Goal: Task Accomplishment & Management: Manage account settings

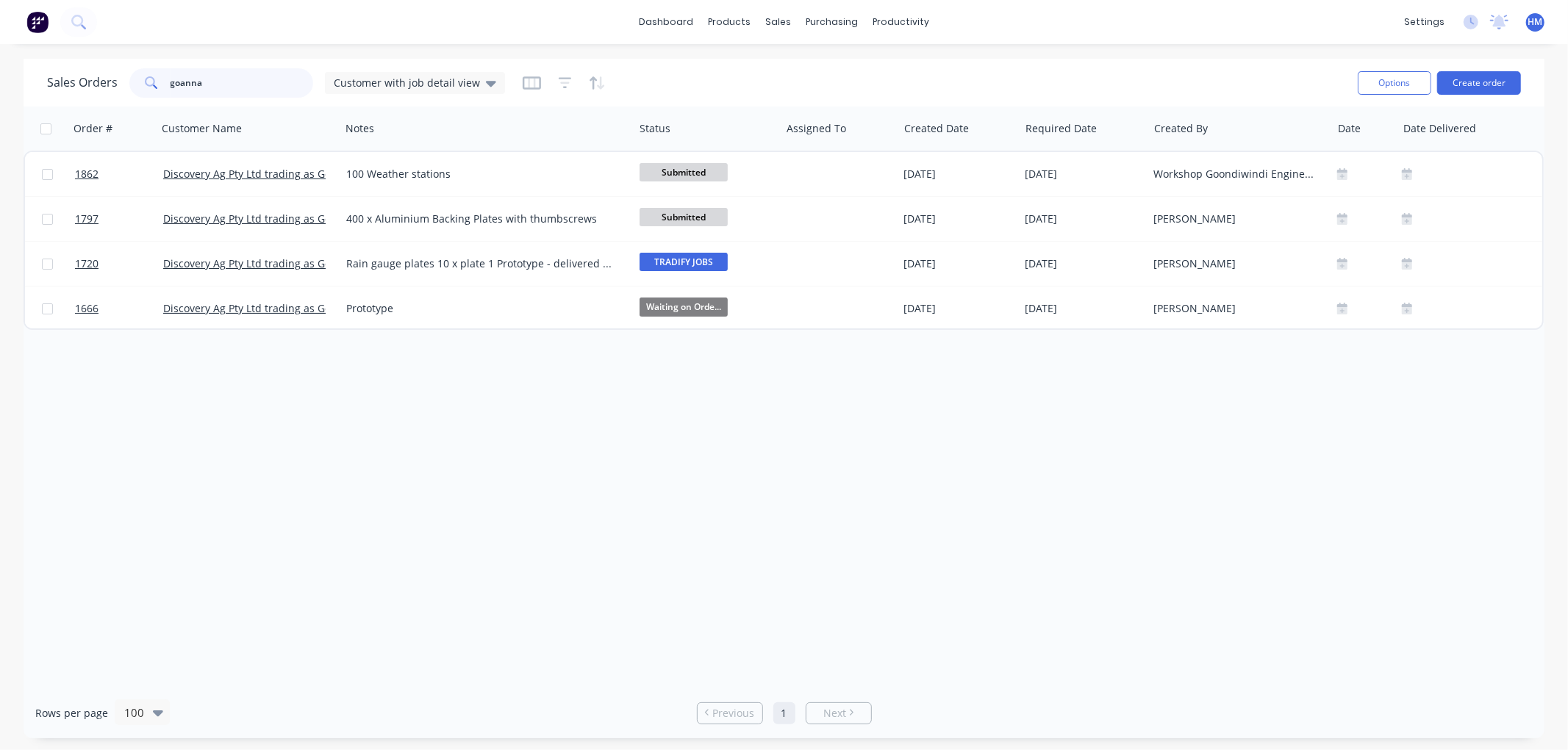
click at [267, 77] on input "goanna" at bounding box center [243, 83] width 144 height 30
type input "g"
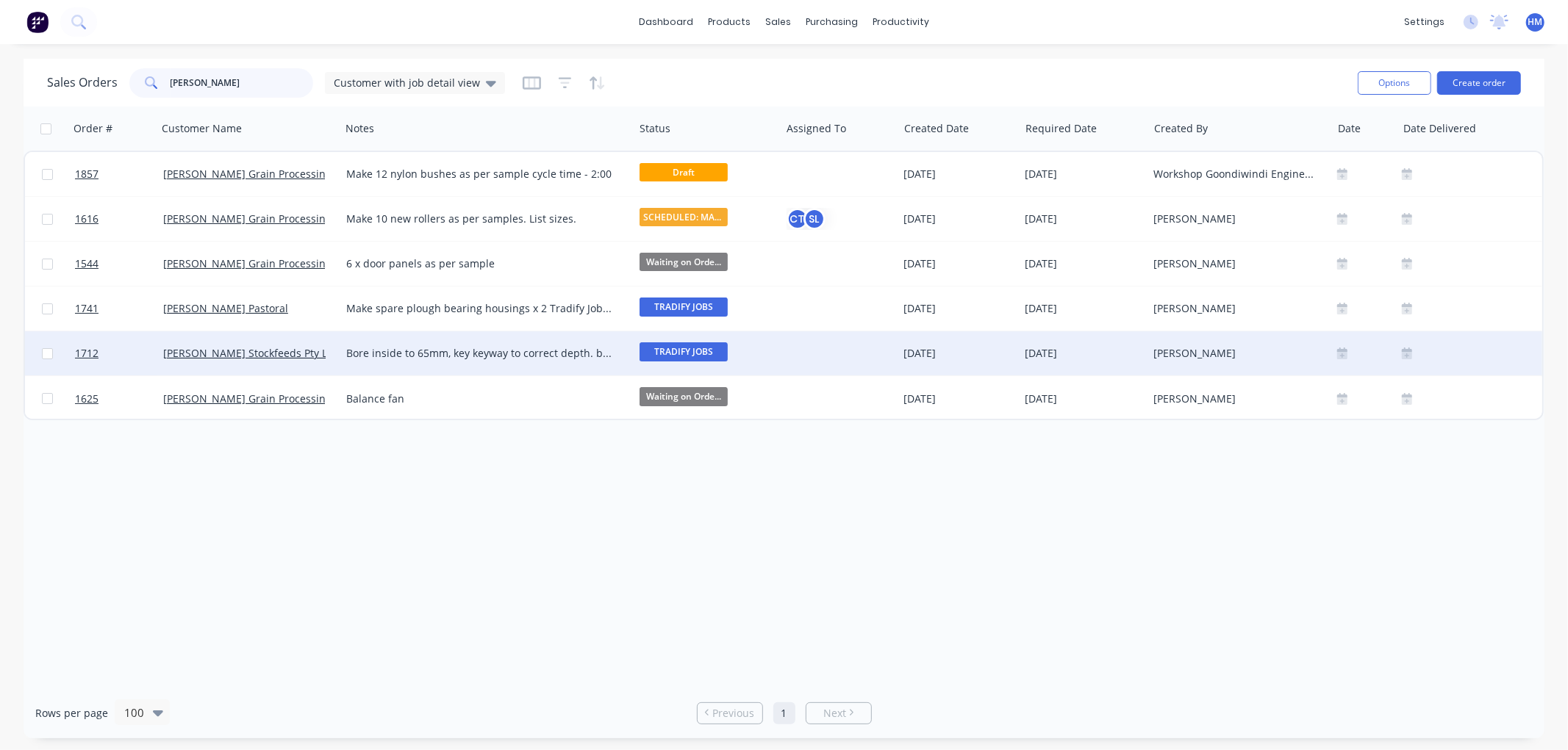
type input "woods"
click at [511, 362] on div "Bore inside to 65mm, key keyway to correct depth. build up and remachine 110mm …" at bounding box center [487, 353] width 293 height 44
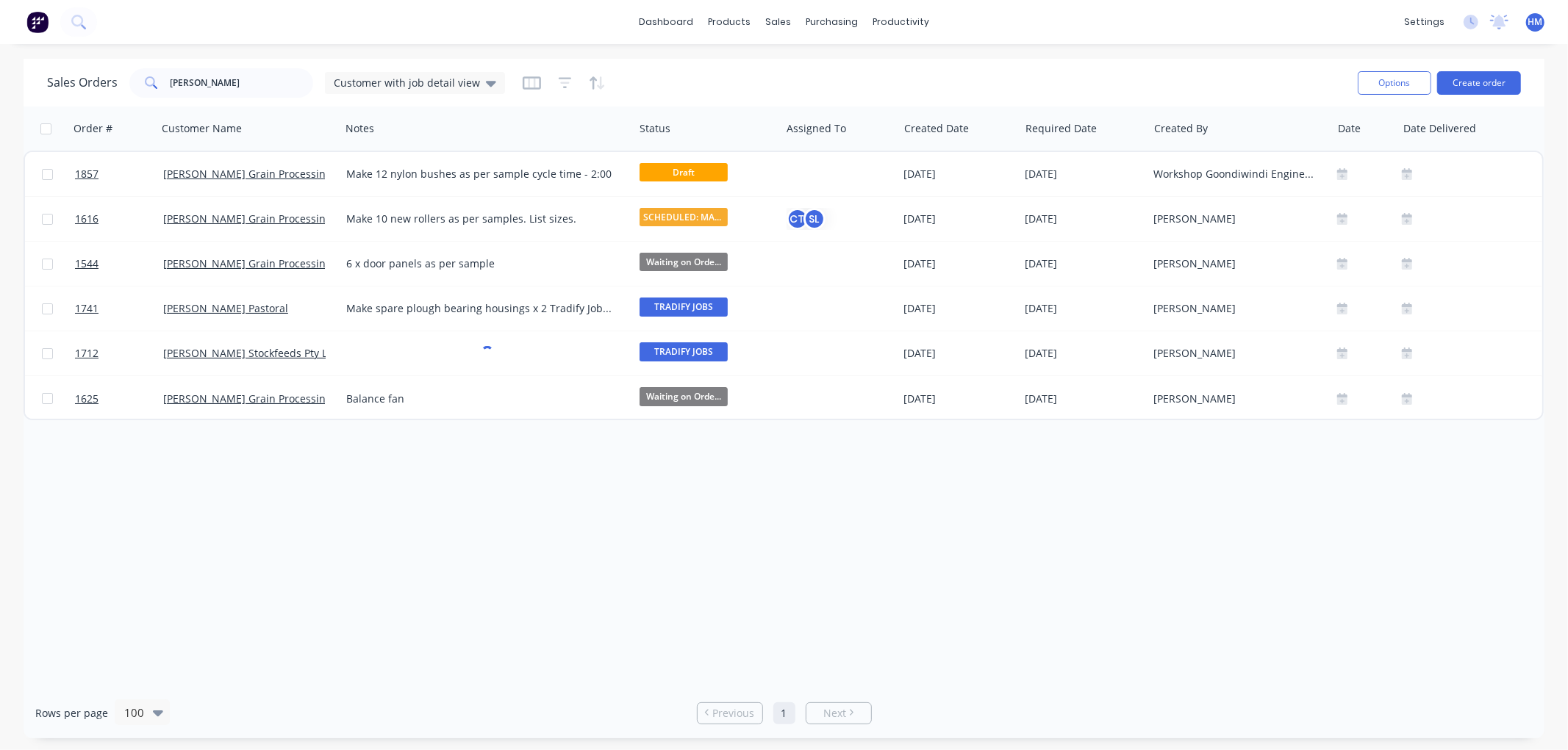
click at [495, 512] on div "Order # Customer Name Notes Status Assigned To Created Date Required Date Creat…" at bounding box center [784, 396] width 1521 height 581
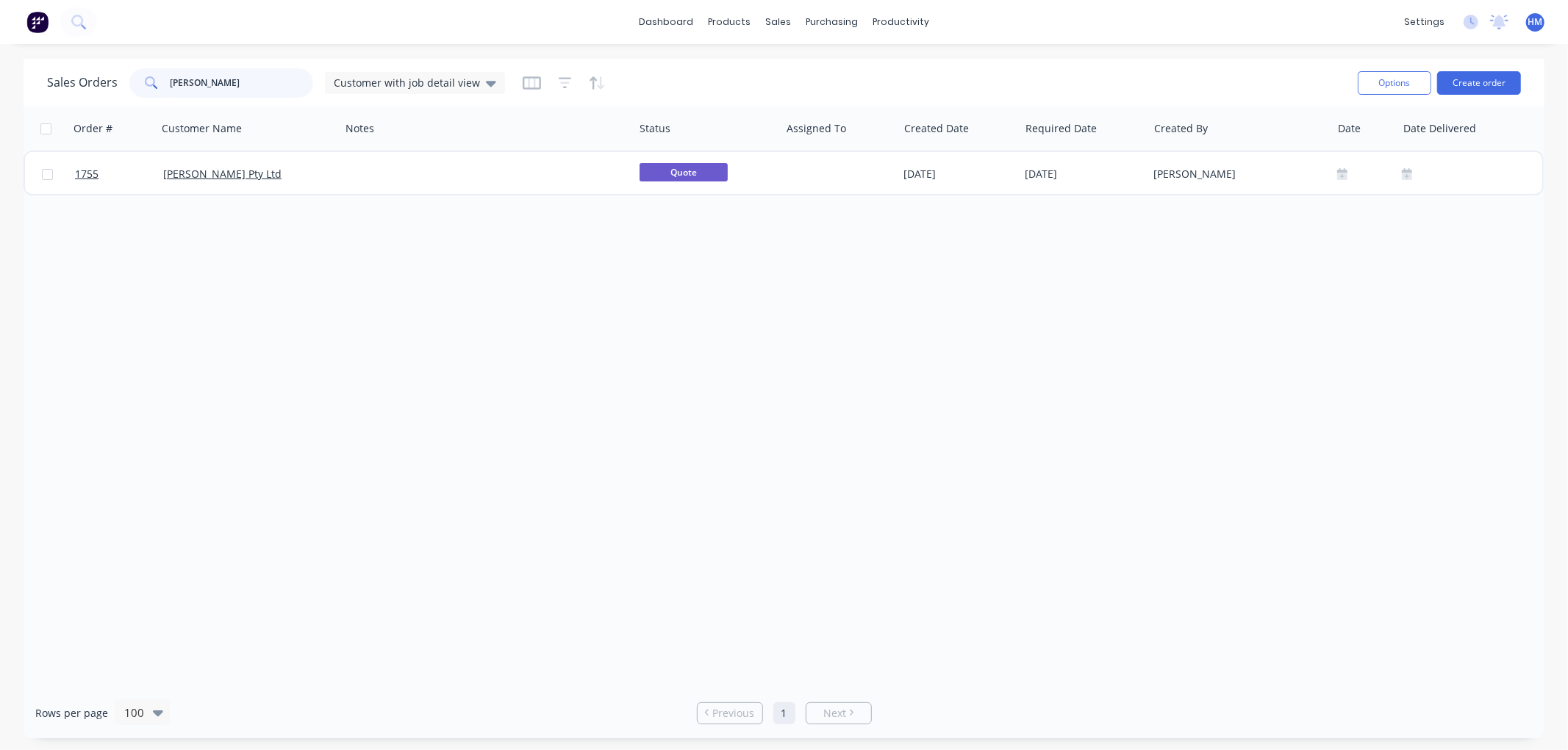
click at [103, 84] on div "Sales Orders [PERSON_NAME] Customer with job detail view" at bounding box center [275, 83] width 458 height 30
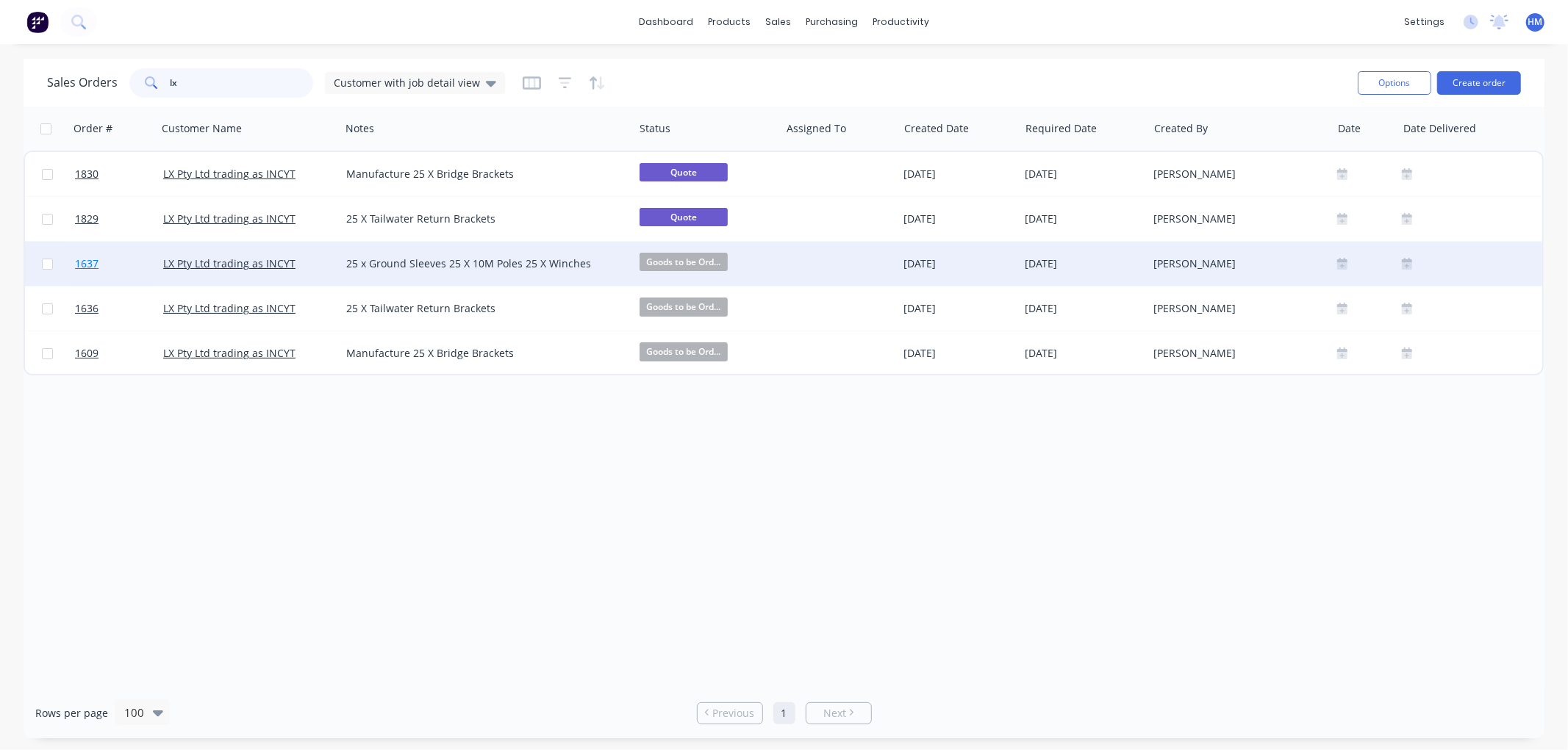
type input "lx"
click at [116, 260] on link "1637" at bounding box center [119, 263] width 89 height 44
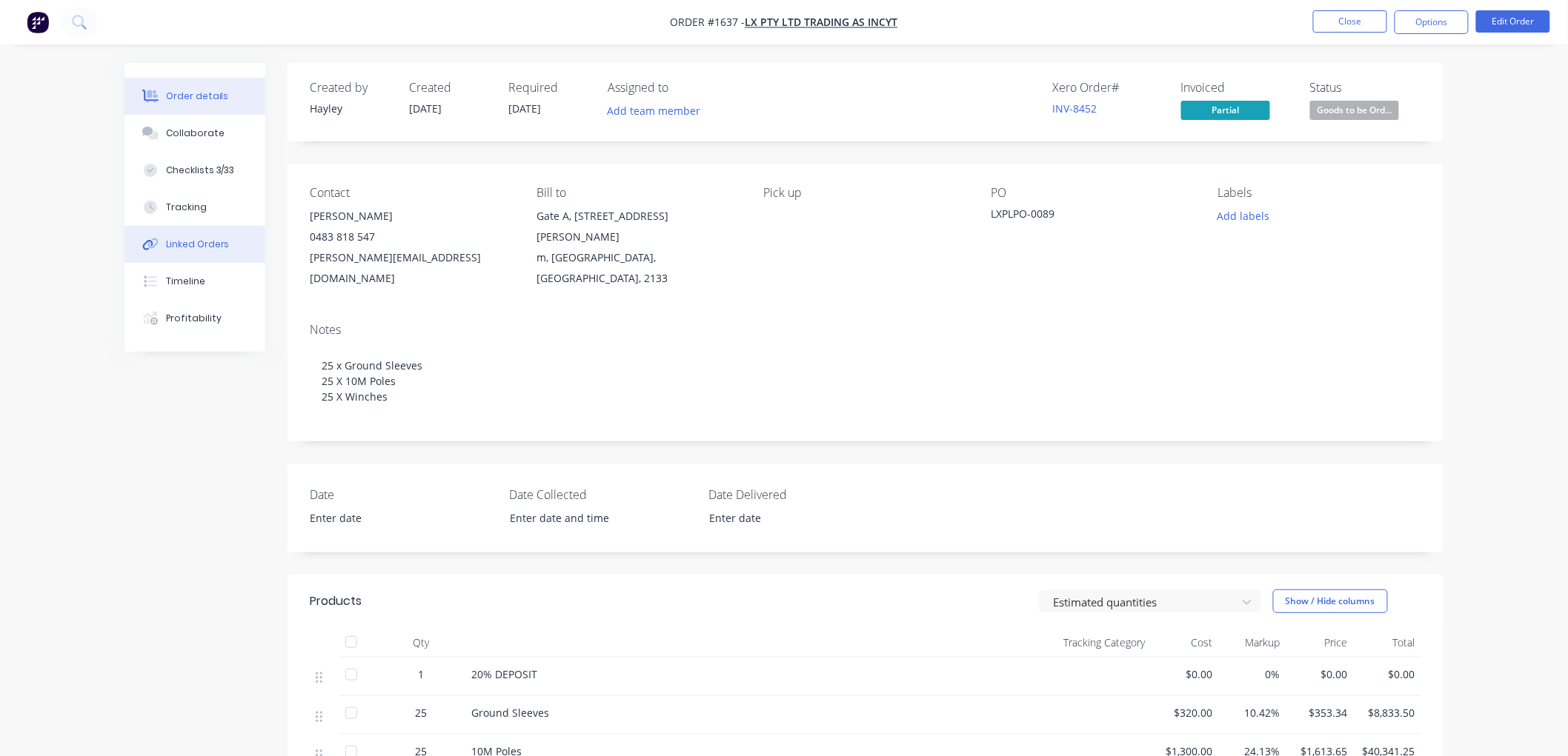
click at [223, 242] on div "Linked Orders" at bounding box center [198, 244] width 64 height 13
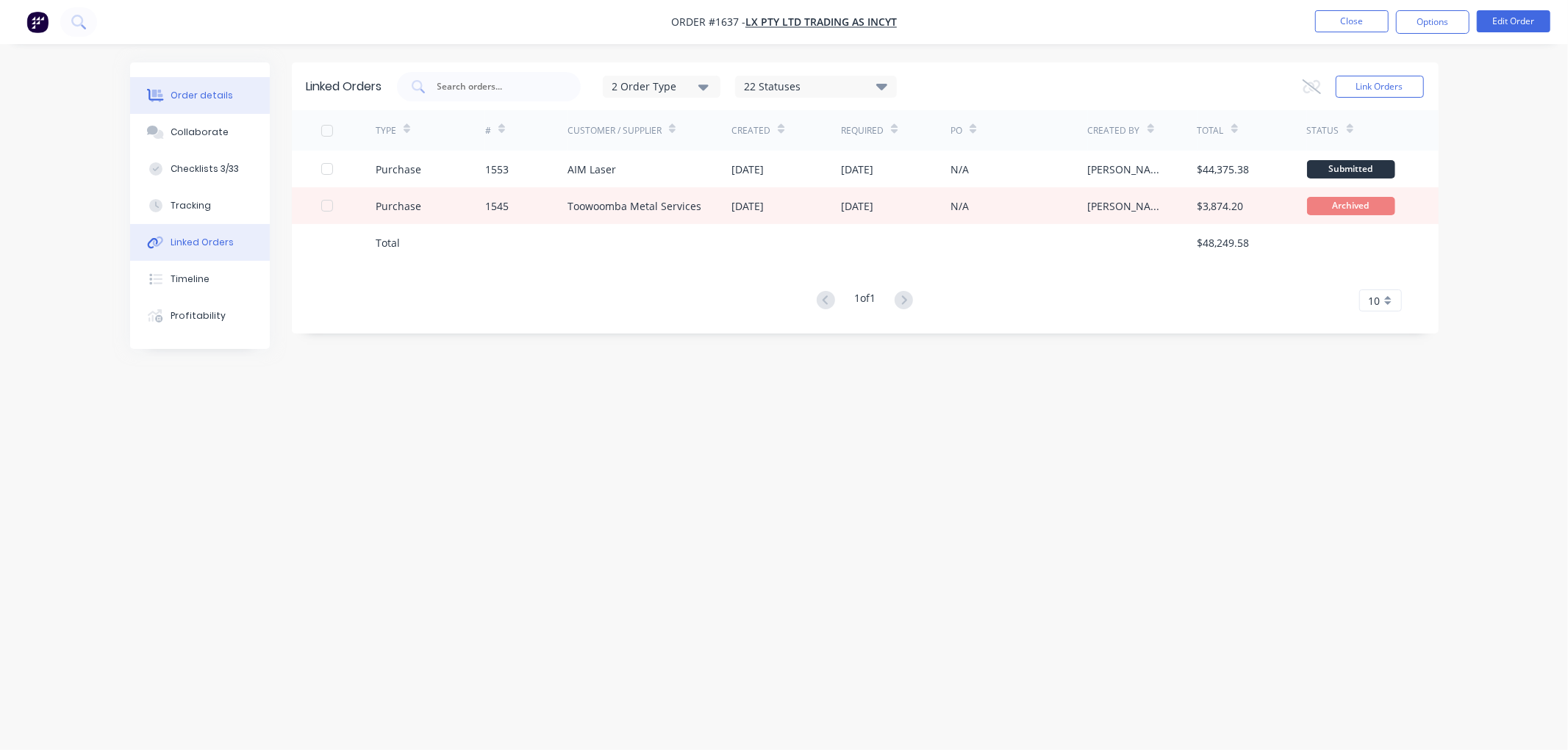
click at [206, 89] on div "Order details" at bounding box center [202, 95] width 63 height 13
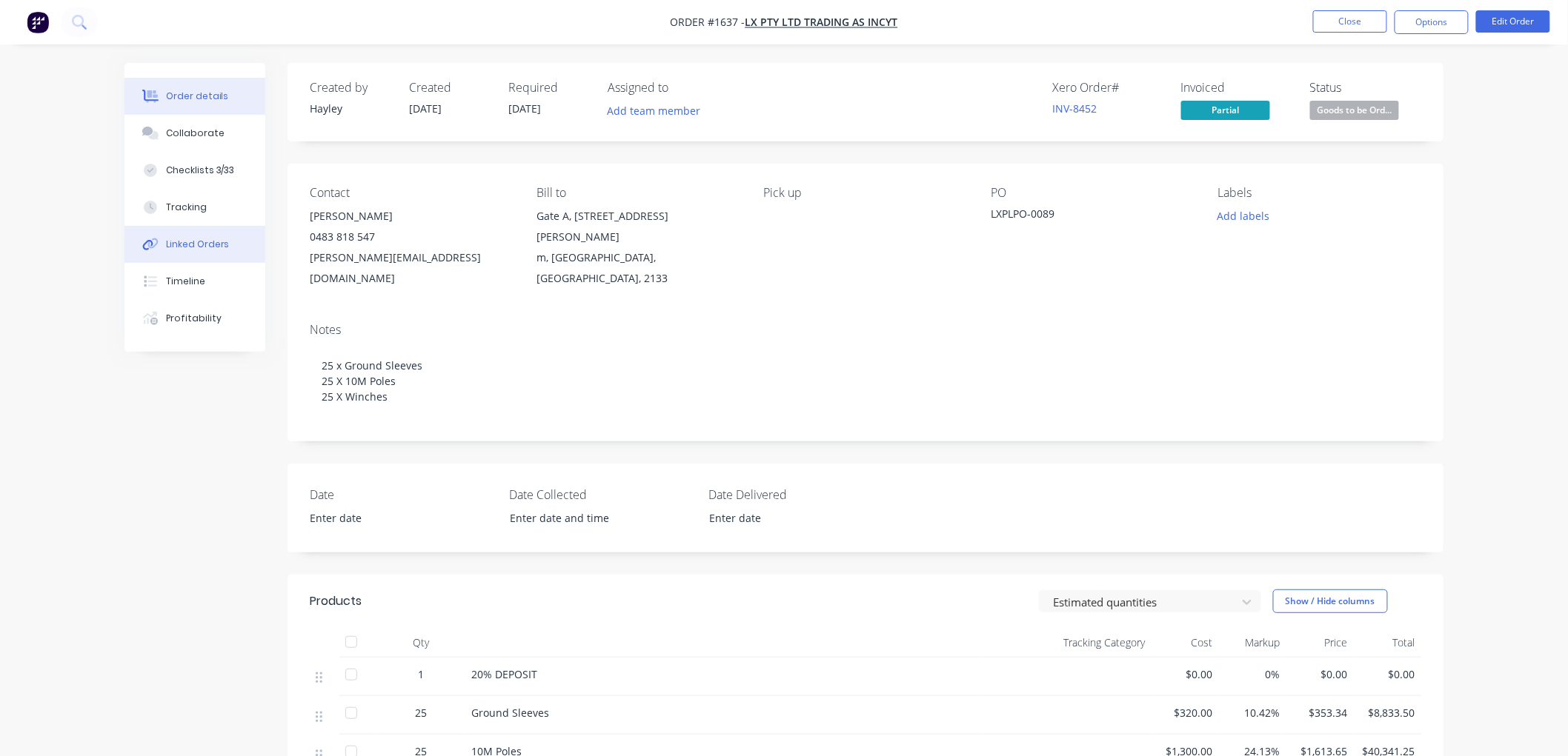
click at [200, 240] on div "Linked Orders" at bounding box center [198, 244] width 64 height 13
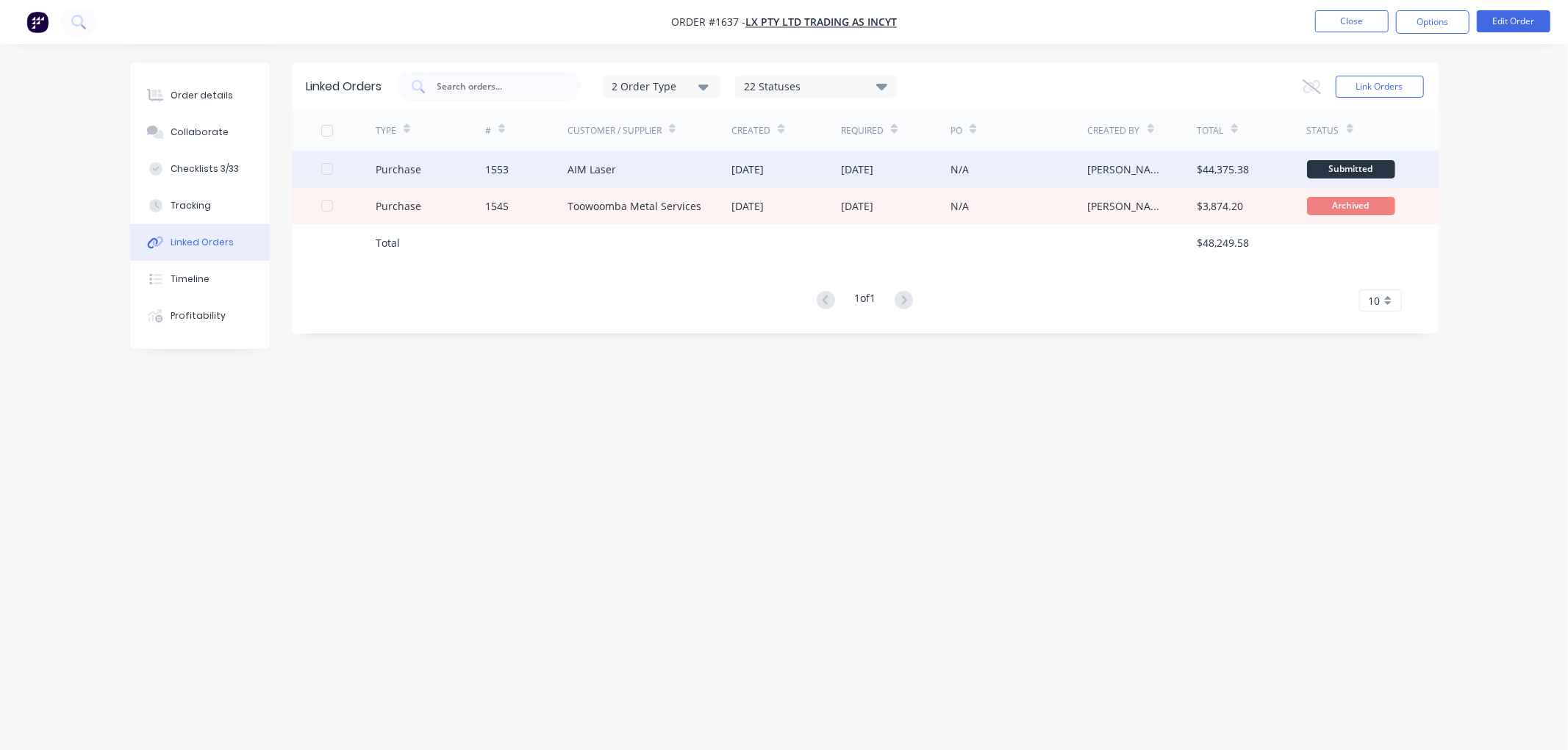
click at [456, 174] on div "Purchase" at bounding box center [430, 168] width 109 height 36
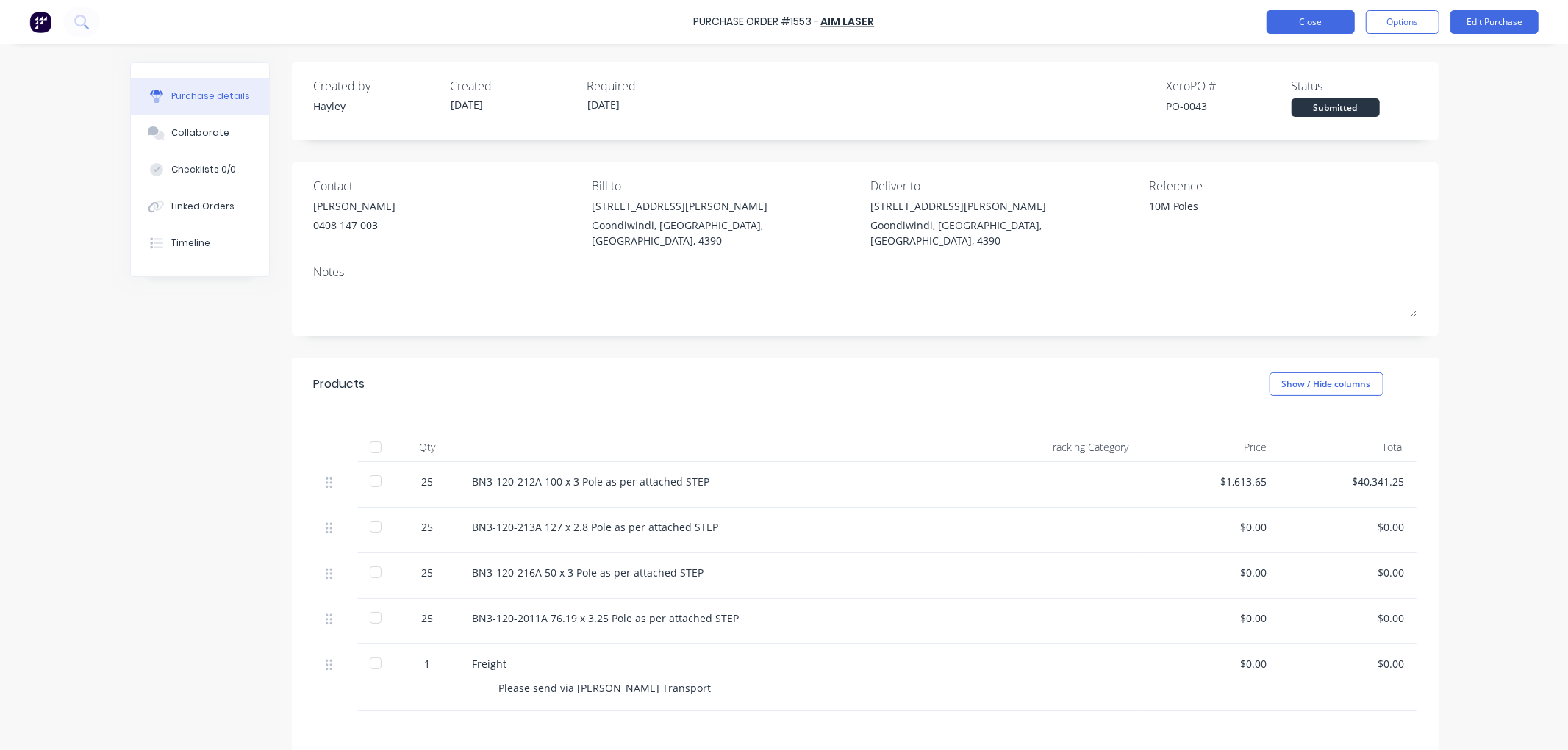
type textarea "x"
click at [1303, 20] on button "Close" at bounding box center [1310, 21] width 89 height 23
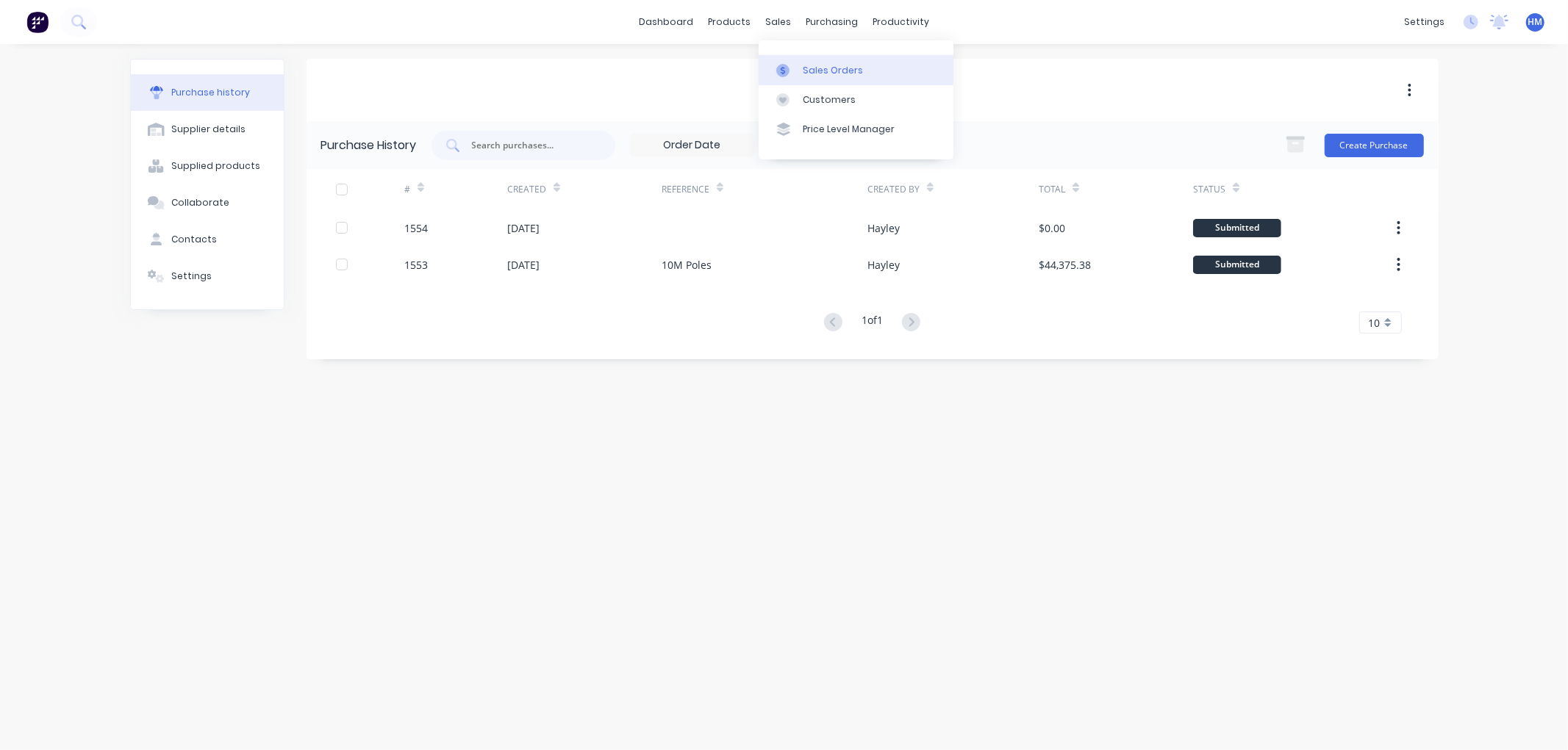
click at [819, 72] on div "Sales Orders" at bounding box center [833, 71] width 61 height 13
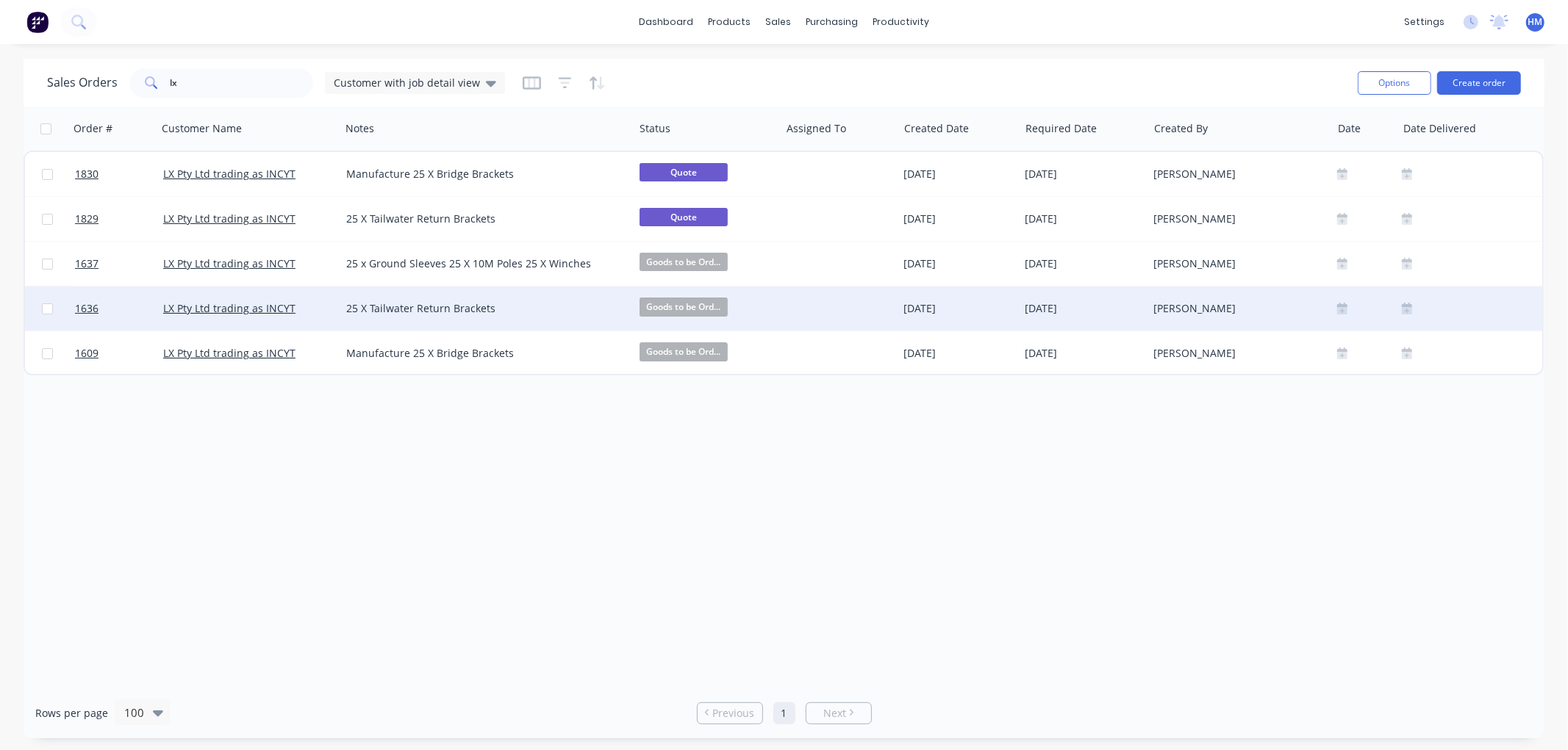
click at [310, 306] on div "LX Pty Ltd trading as INCYT" at bounding box center [245, 309] width 163 height 15
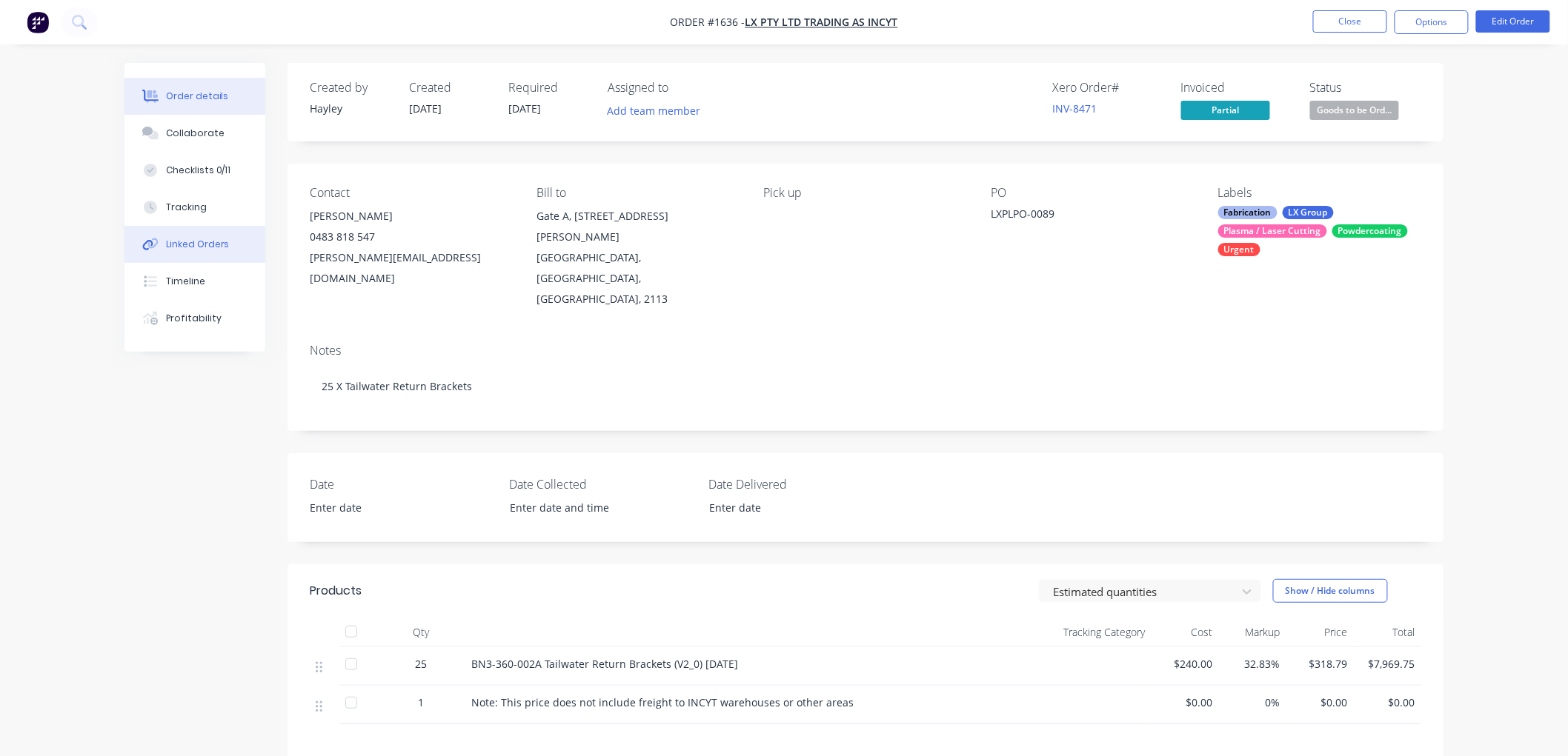
click at [212, 232] on button "Linked Orders" at bounding box center [195, 244] width 141 height 37
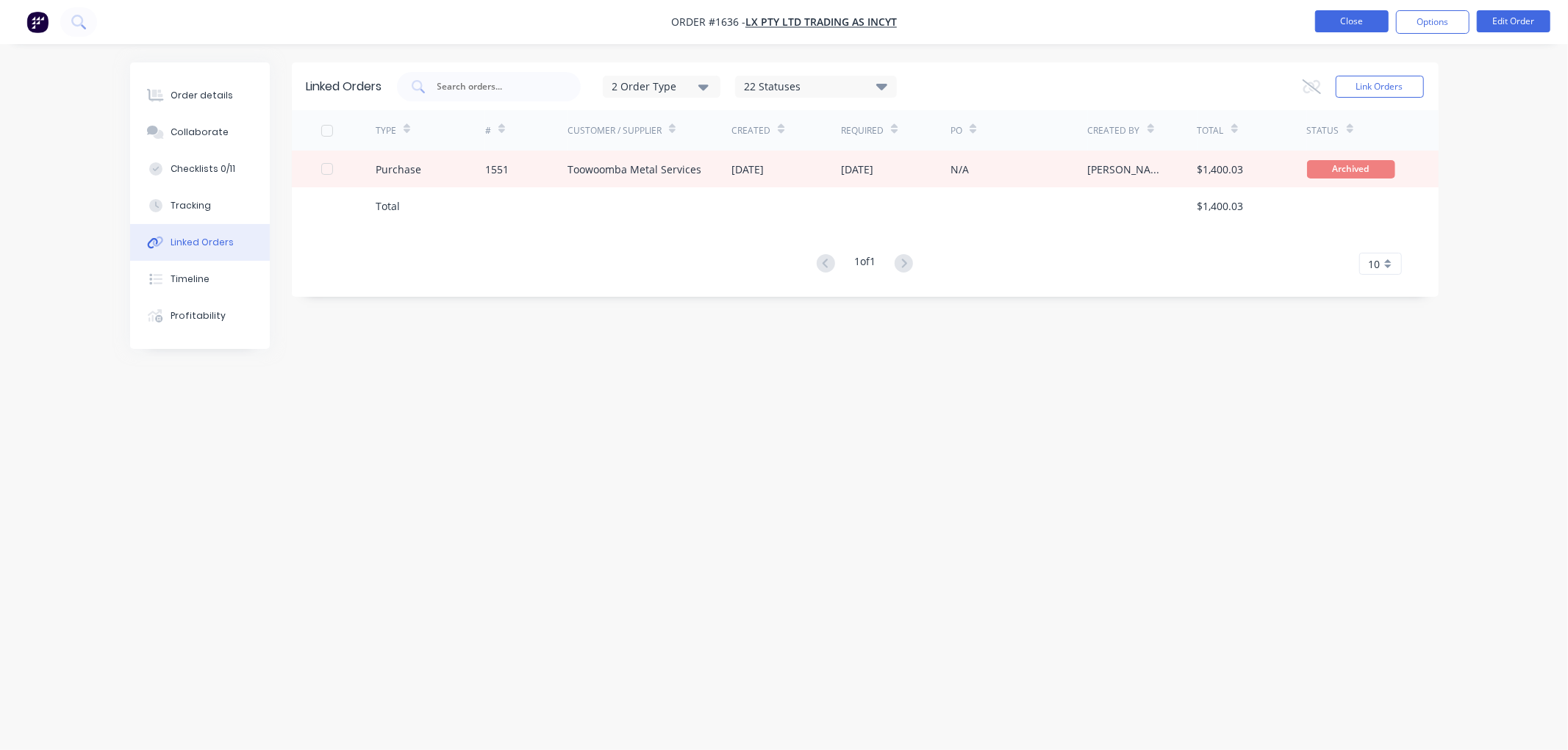
click at [1329, 23] on button "Close" at bounding box center [1351, 21] width 74 height 22
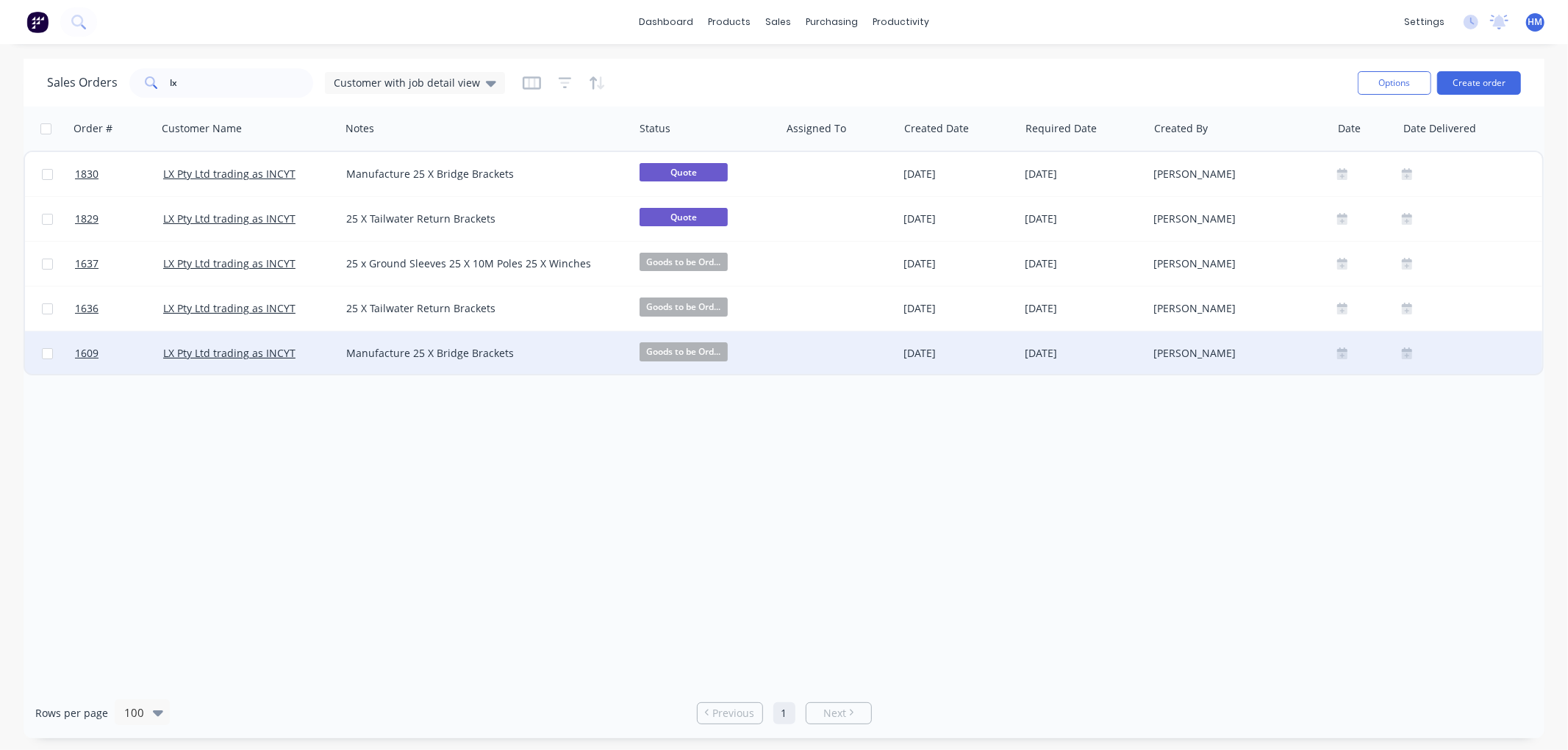
click at [307, 354] on div "LX Pty Ltd trading as INCYT" at bounding box center [245, 354] width 163 height 15
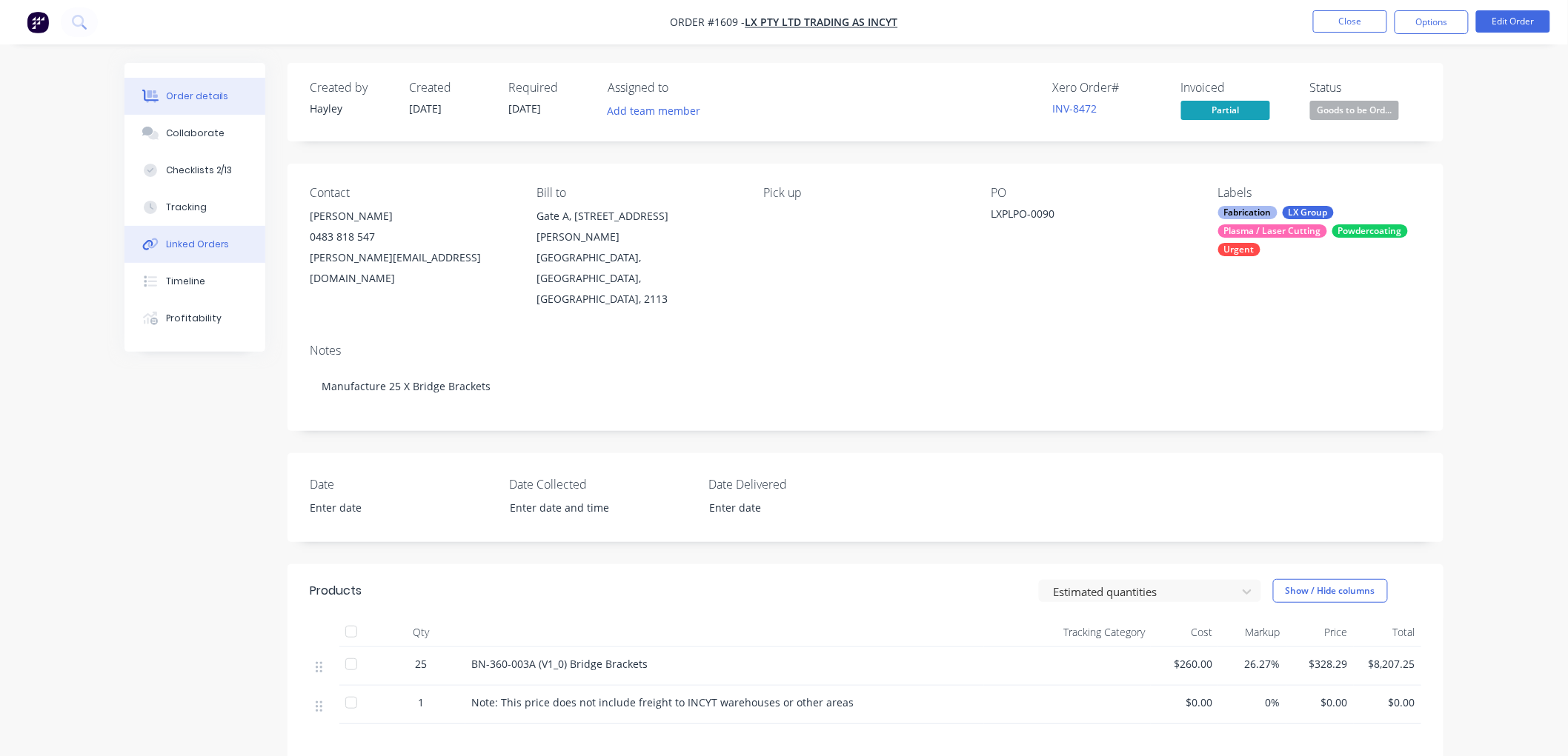
click at [187, 239] on div "Linked Orders" at bounding box center [198, 244] width 64 height 13
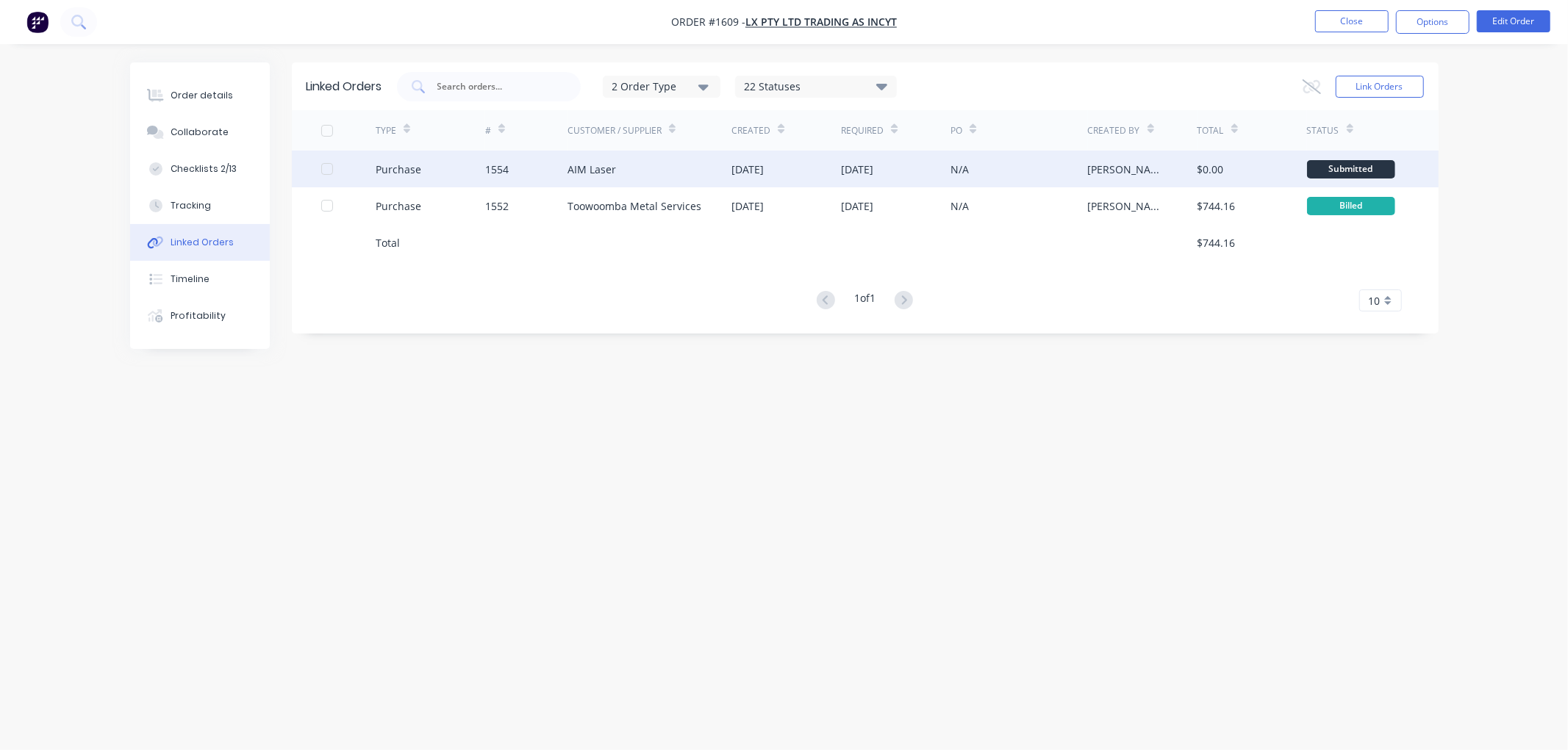
click at [459, 166] on div "Purchase" at bounding box center [430, 168] width 109 height 36
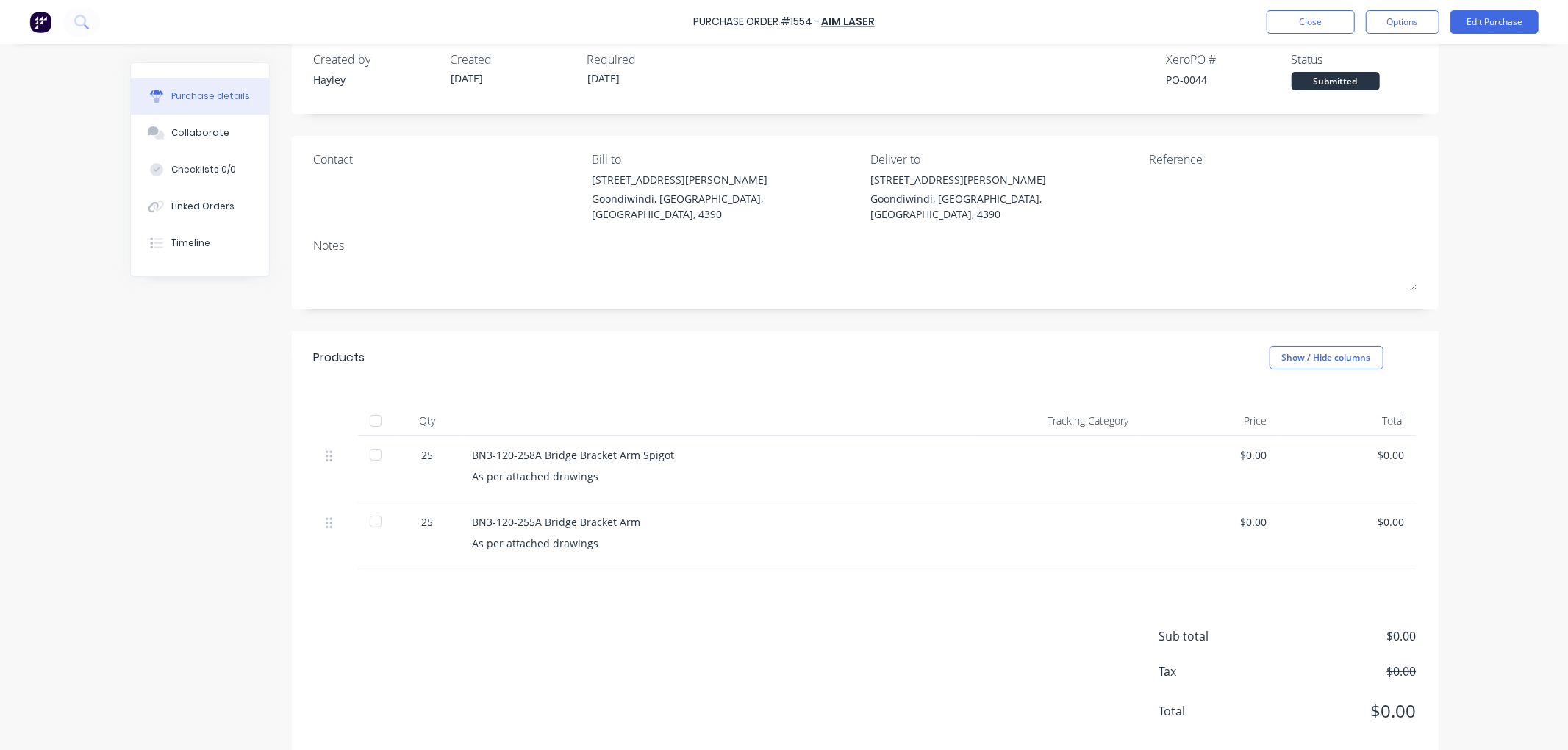
scroll to position [40, 0]
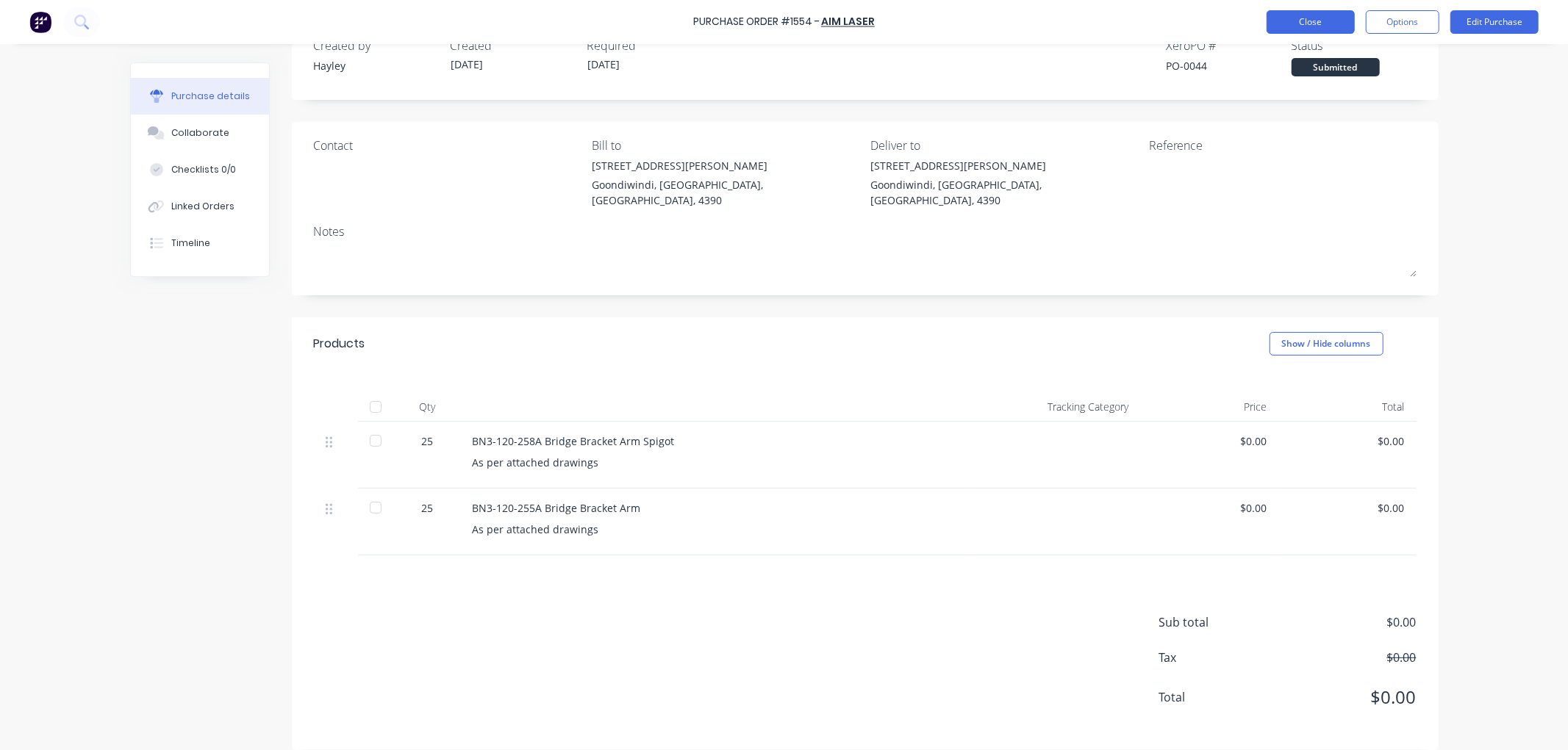
click at [1309, 22] on button "Close" at bounding box center [1310, 21] width 89 height 23
